Goal: Transaction & Acquisition: Download file/media

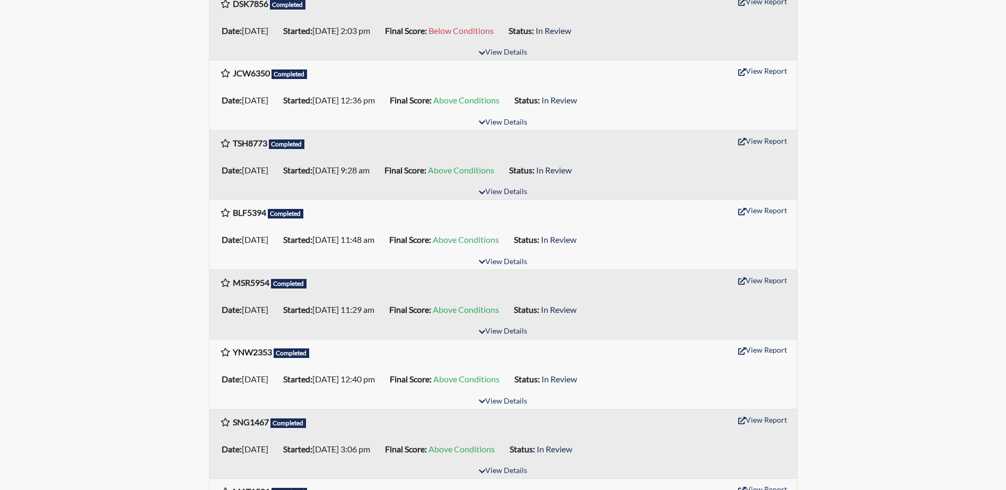
scroll to position [265, 0]
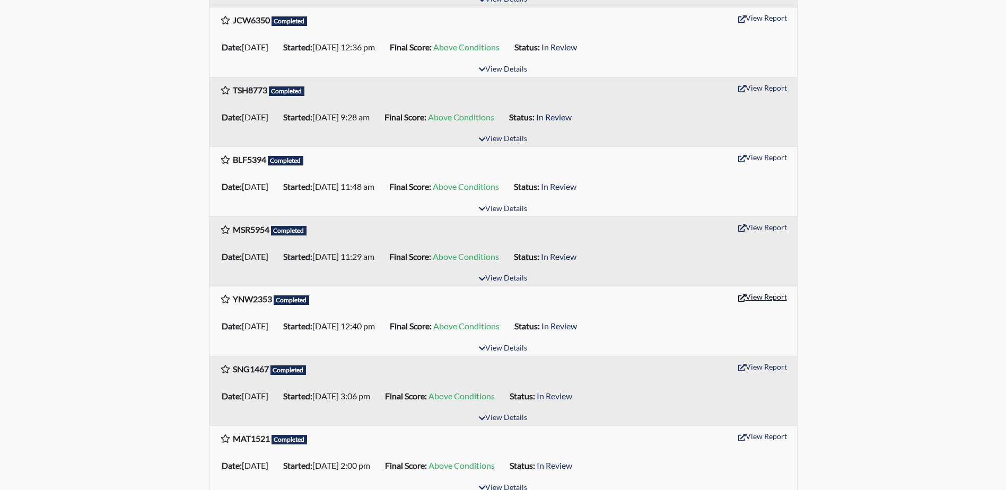
click at [770, 300] on button "View Report" at bounding box center [762, 297] width 58 height 16
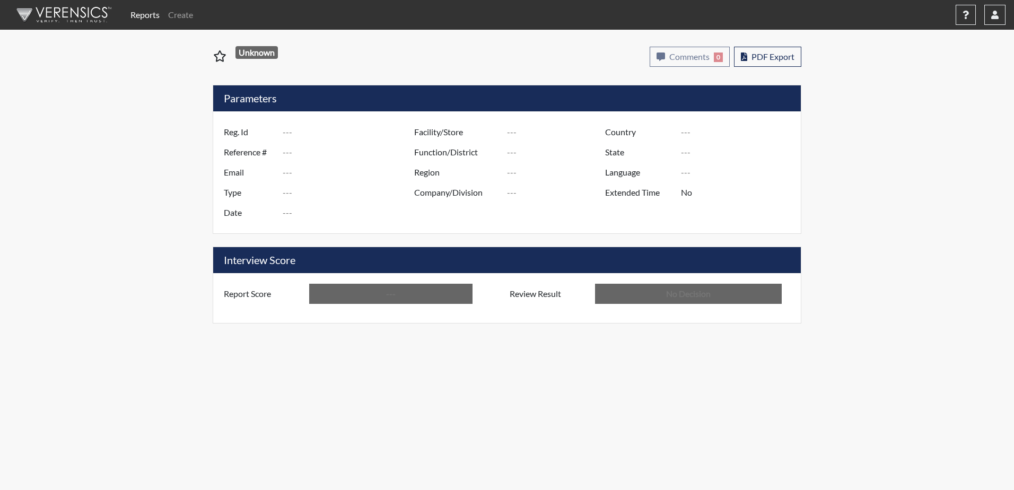
type input "YNW2353"
type input "51314"
type input "---"
type input "Corrections Pre-Employment"
type input "[DATE]"
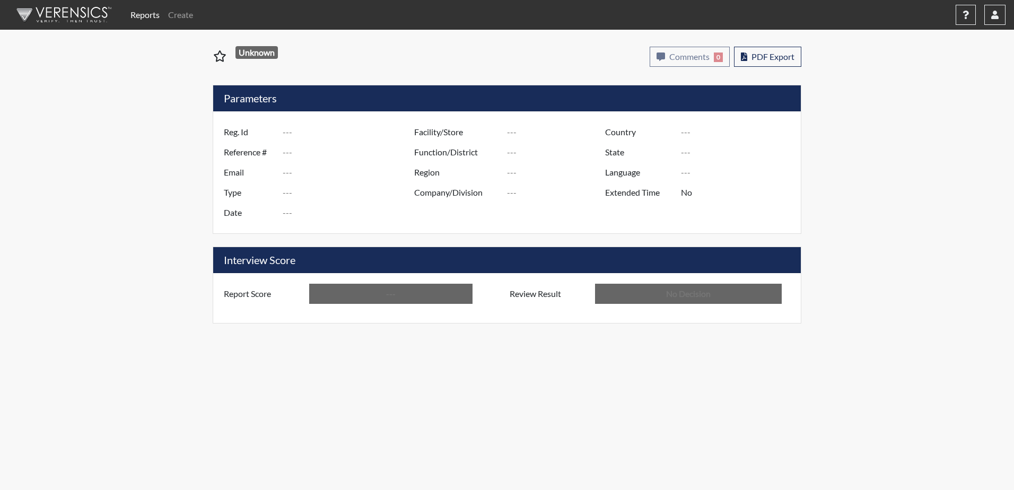
type input "[PERSON_NAME]"
type input "[GEOGRAPHIC_DATA]"
type input "[US_STATE]"
type input "English"
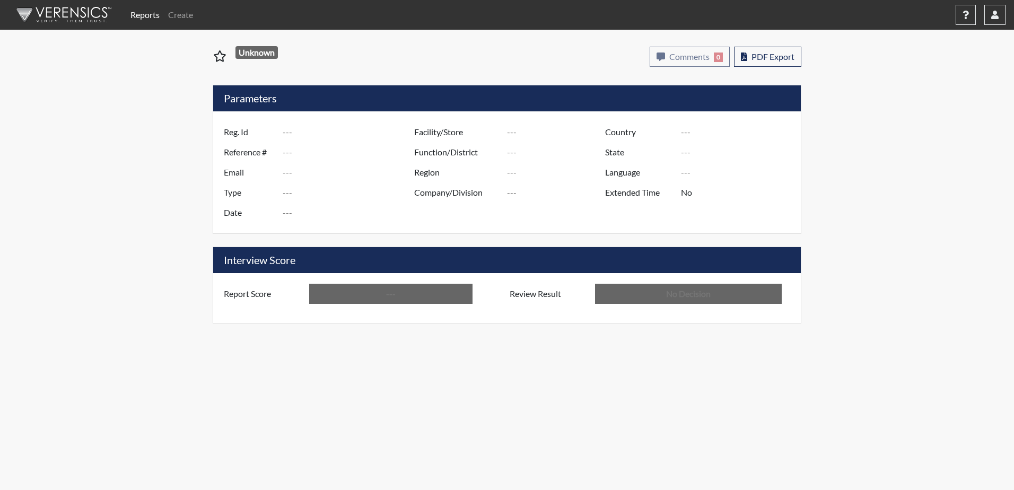
type input "Above Conditions"
type input "In Review"
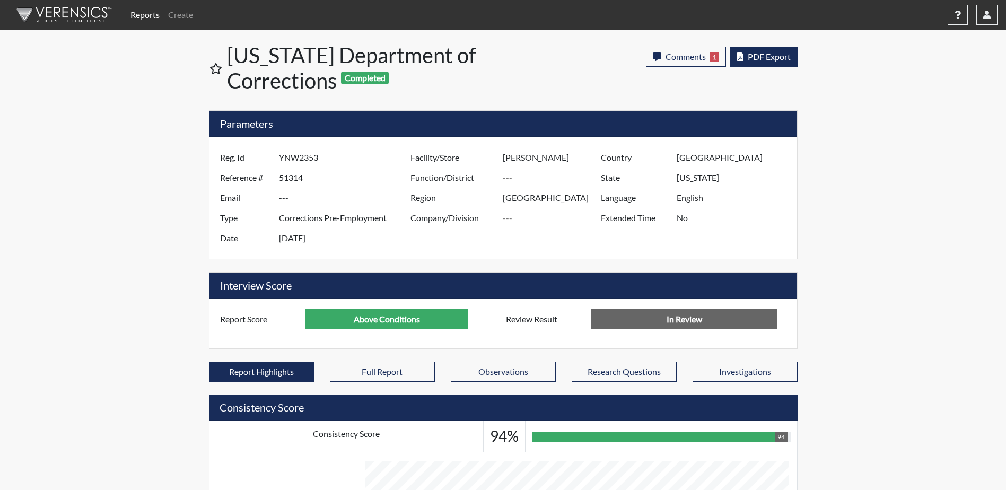
scroll to position [176, 441]
click at [746, 57] on button "PDF Export" at bounding box center [763, 57] width 67 height 20
